Goal: Task Accomplishment & Management: Use online tool/utility

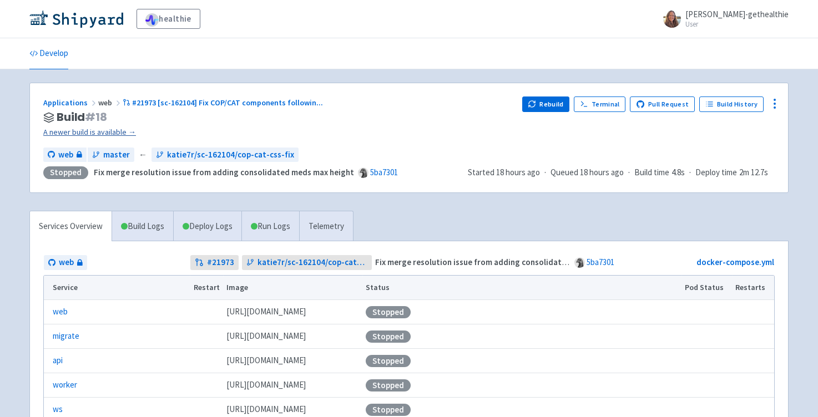
click at [90, 135] on link "A newer build is available →" at bounding box center [278, 132] width 470 height 13
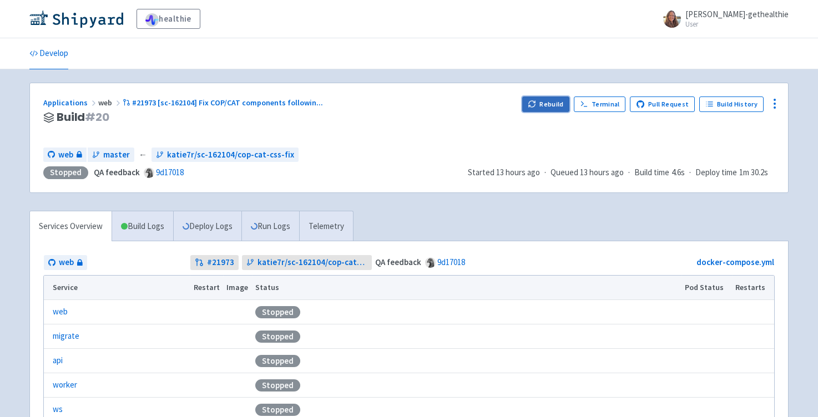
click at [550, 104] on button "Rebuild" at bounding box center [546, 105] width 48 height 16
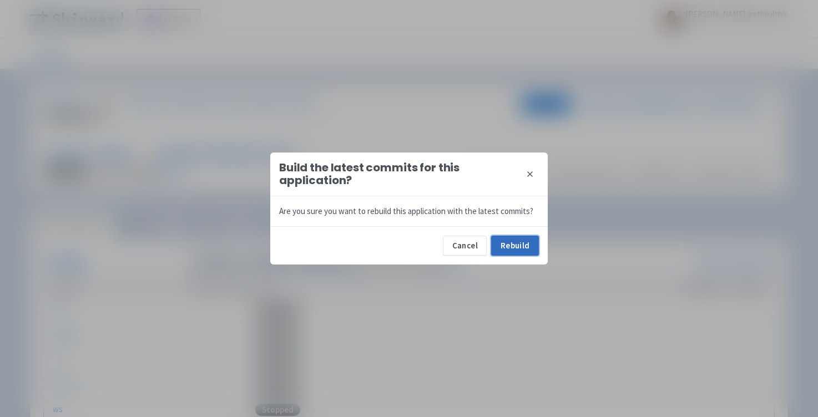
click at [511, 240] on button "Rebuild" at bounding box center [515, 246] width 48 height 20
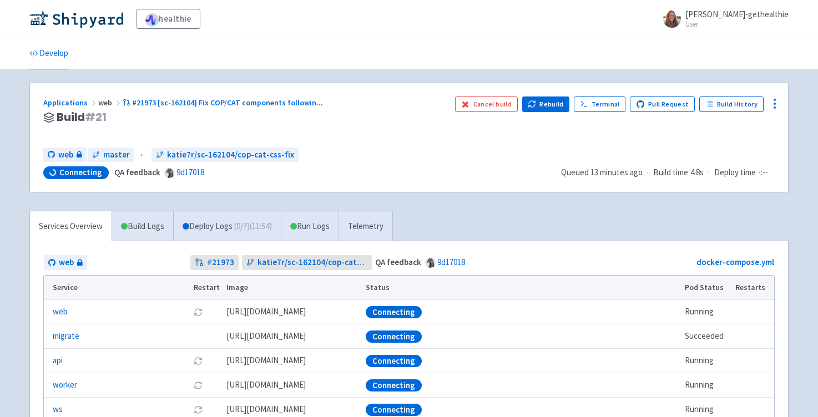
click at [348, 161] on div "web master ← katie7r/sc-162104/cop-cat-css-fix" at bounding box center [297, 155] width 509 height 15
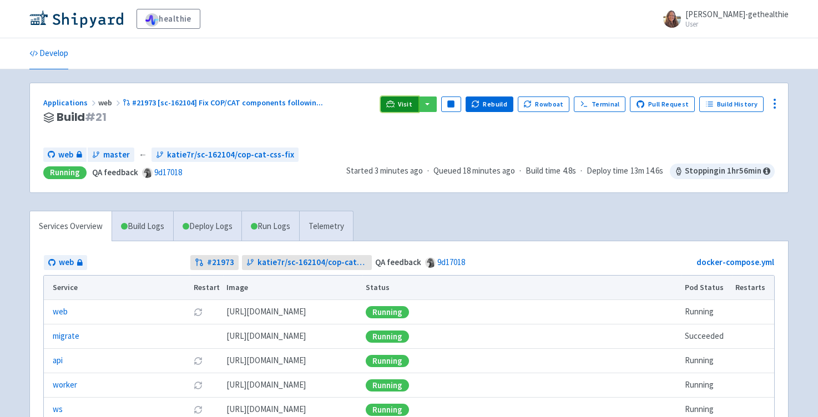
click at [405, 104] on link "Visit" at bounding box center [400, 105] width 38 height 16
